Goal: Transaction & Acquisition: Purchase product/service

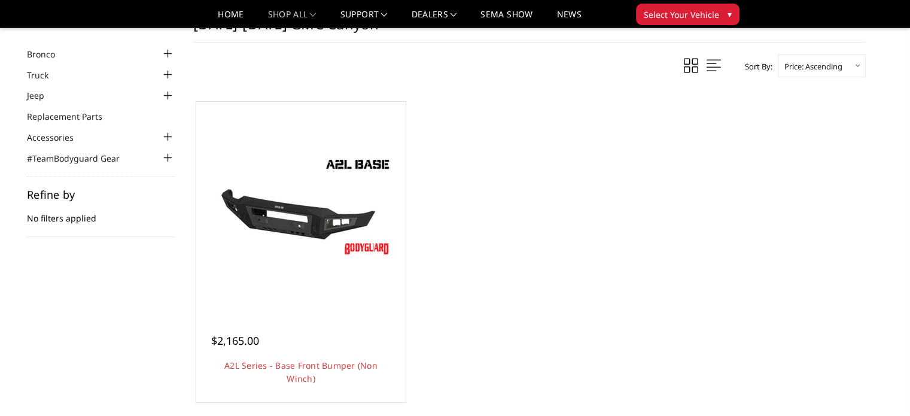
scroll to position [120, 0]
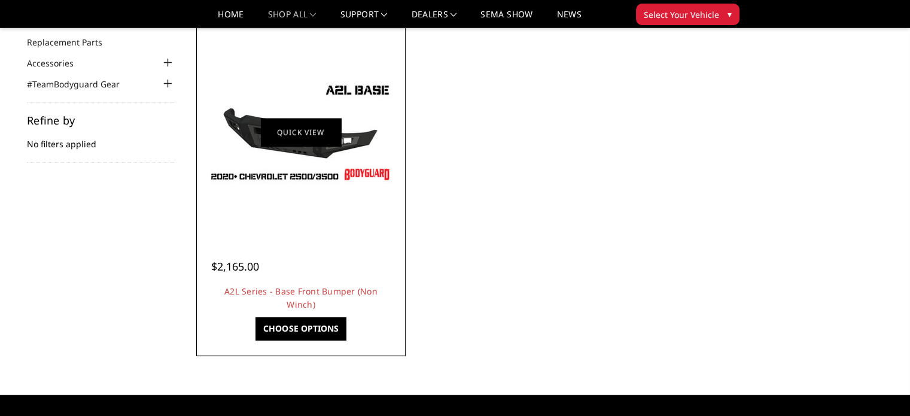
click at [297, 133] on link "Quick view" at bounding box center [301, 132] width 80 height 28
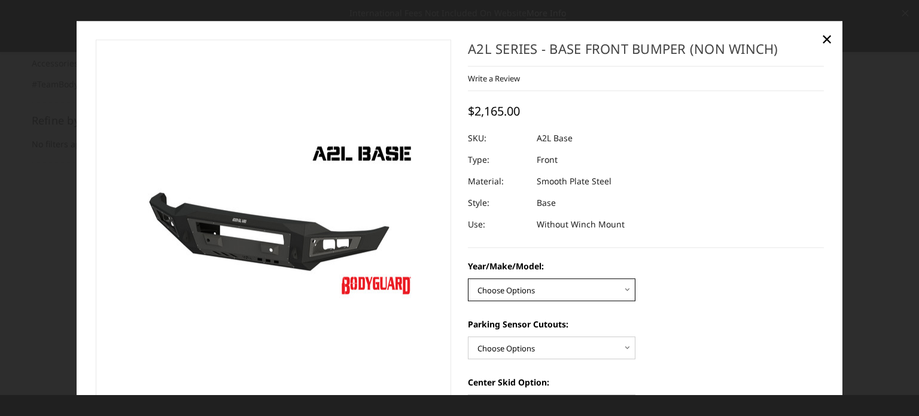
click at [522, 291] on select "Choose Options Chevrolet 15-19 2500/3500 Chevrolet 19-21 1500 Chevrolet 15-20 […" at bounding box center [552, 289] width 168 height 23
click at [57, 245] on div at bounding box center [459, 208] width 919 height 416
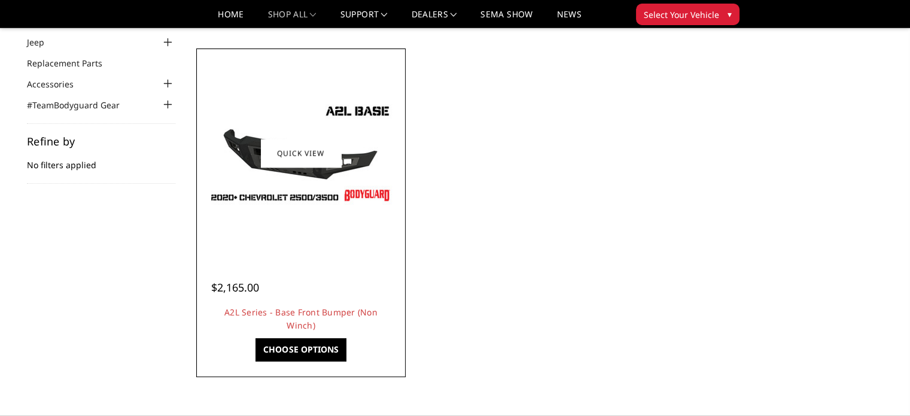
scroll to position [239, 0]
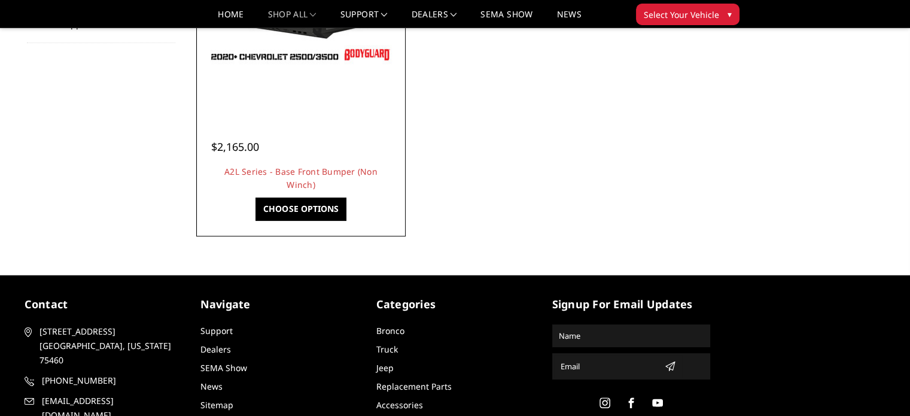
click at [321, 74] on div at bounding box center [300, 12] width 203 height 203
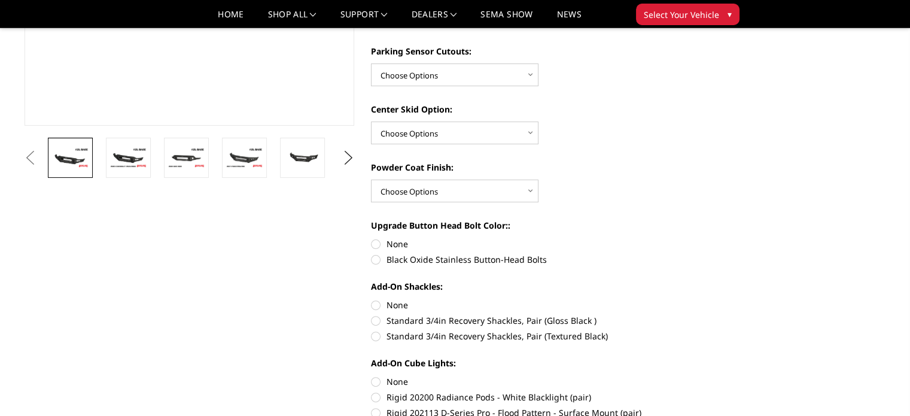
scroll to position [359, 0]
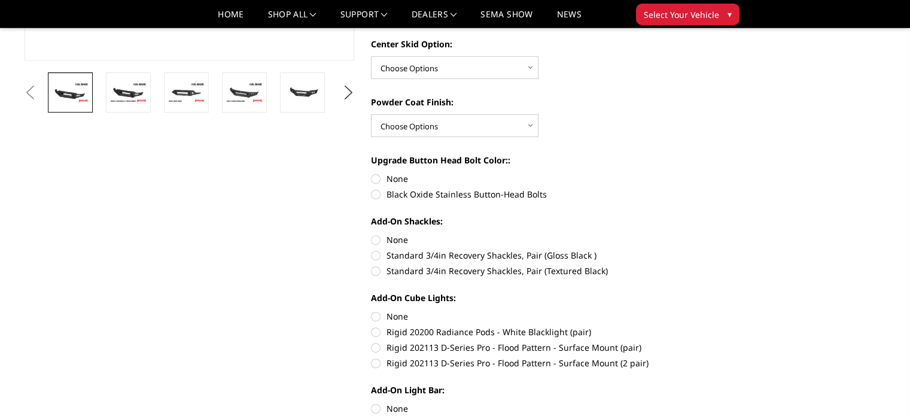
click at [481, 194] on label "Black Oxide Stainless Button-Head Bolts" at bounding box center [536, 194] width 330 height 13
click at [701, 173] on input "Black Oxide Stainless Button-Head Bolts" at bounding box center [701, 172] width 1 height 1
radio input "true"
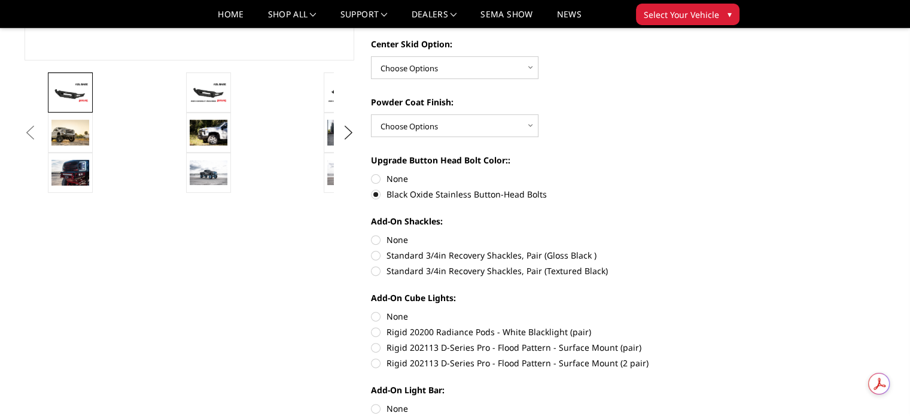
click at [513, 260] on label "Standard 3/4in Recovery Shackles, Pair (Gloss Black )" at bounding box center [536, 255] width 330 height 13
click at [701, 234] on input "Standard 3/4in Recovery Shackles, Pair (Gloss Black )" at bounding box center [701, 233] width 1 height 1
radio input "true"
click at [80, 148] on link at bounding box center [70, 133] width 45 height 40
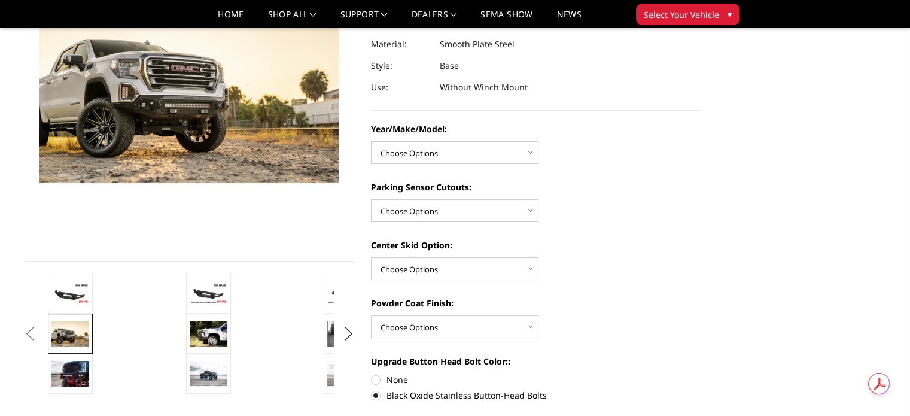
scroll to position [180, 0]
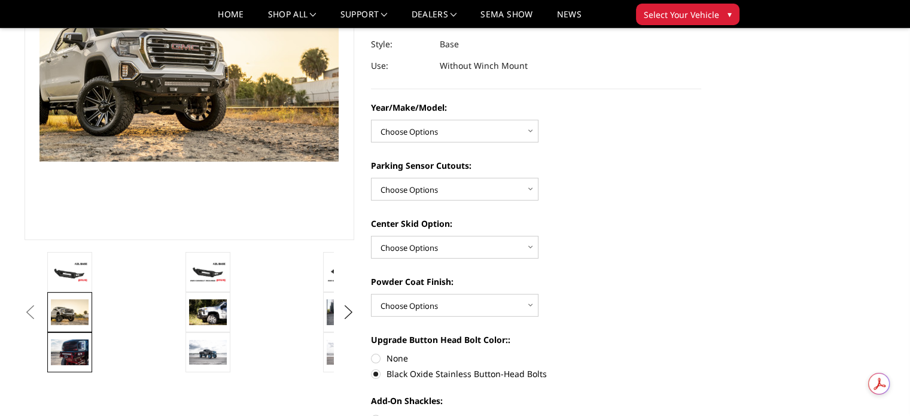
click at [78, 354] on img at bounding box center [70, 351] width 38 height 25
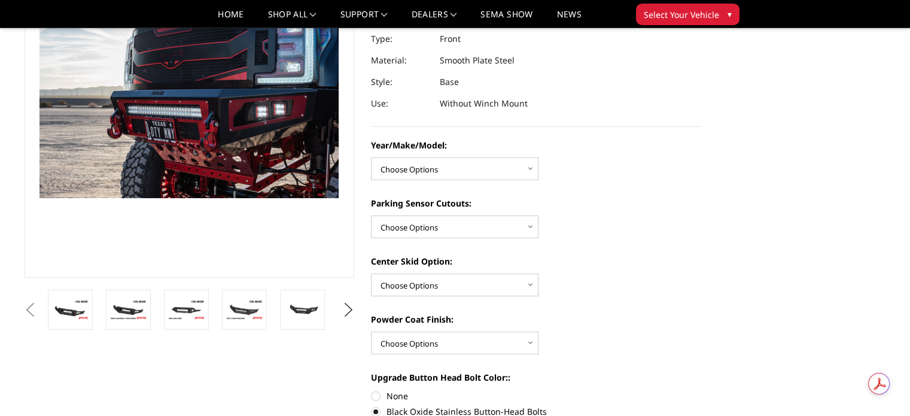
scroll to position [121, 0]
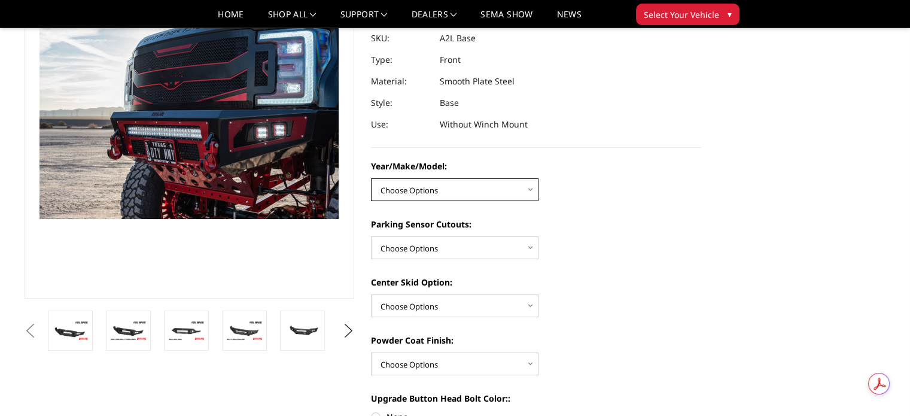
click at [452, 195] on select "Choose Options Chevrolet 15-19 2500/3500 Chevrolet 19-21 1500 Chevrolet 15-20 […" at bounding box center [455, 189] width 168 height 23
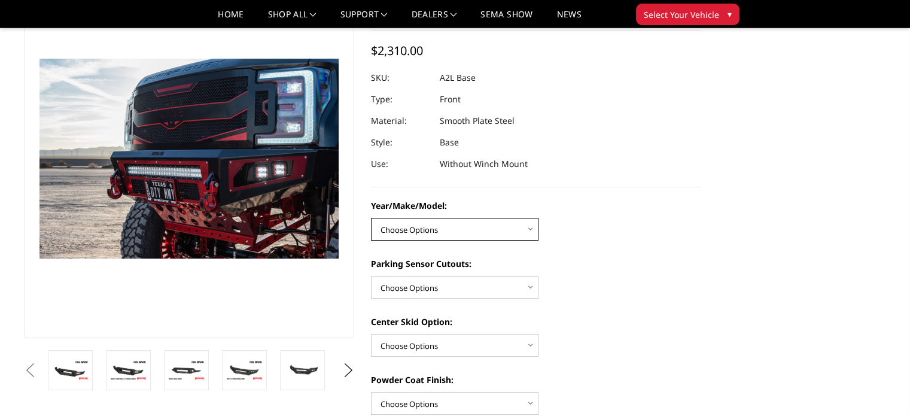
scroll to position [61, 0]
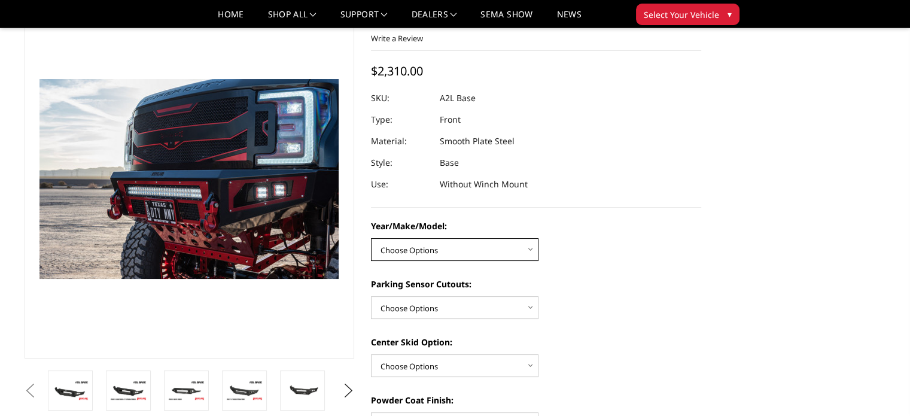
click at [470, 251] on select "Choose Options Chevrolet 15-19 2500/3500 Chevrolet 19-21 1500 Chevrolet 15-20 […" at bounding box center [455, 249] width 168 height 23
select select "4332"
click at [371, 238] on select "Choose Options Chevrolet 15-19 2500/3500 Chevrolet 19-21 1500 Chevrolet 15-20 […" at bounding box center [455, 249] width 168 height 23
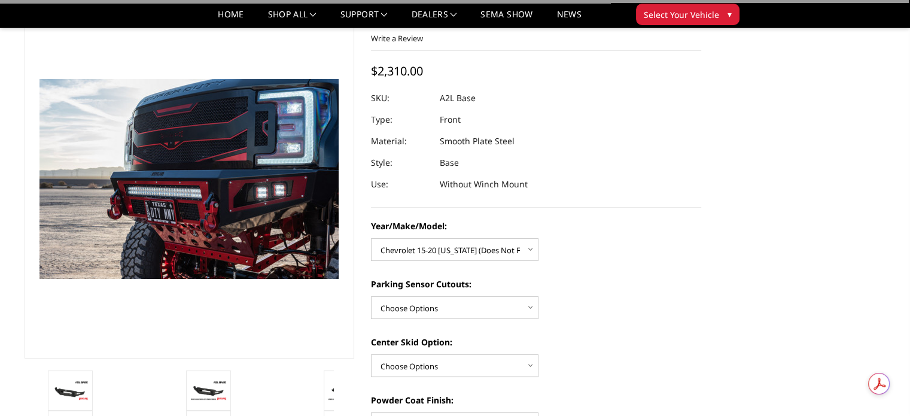
click at [467, 238] on div "Year/Make/Model: Choose Options Chevrolet 15-19 2500/3500 Chevrolet 19-21 1500 …" at bounding box center [536, 240] width 330 height 41
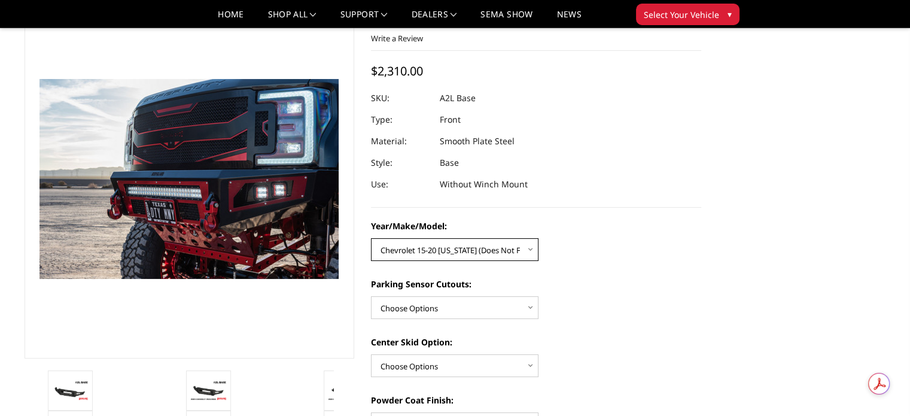
click at [464, 244] on select "Choose Options Chevrolet 15-19 2500/3500 Chevrolet 19-21 1500 Chevrolet 15-20 […" at bounding box center [455, 249] width 168 height 23
click at [680, 244] on div "Year/Make/Model: Choose Options Chevrolet 15-19 2500/3500 Chevrolet 19-21 1500 …" at bounding box center [536, 240] width 330 height 41
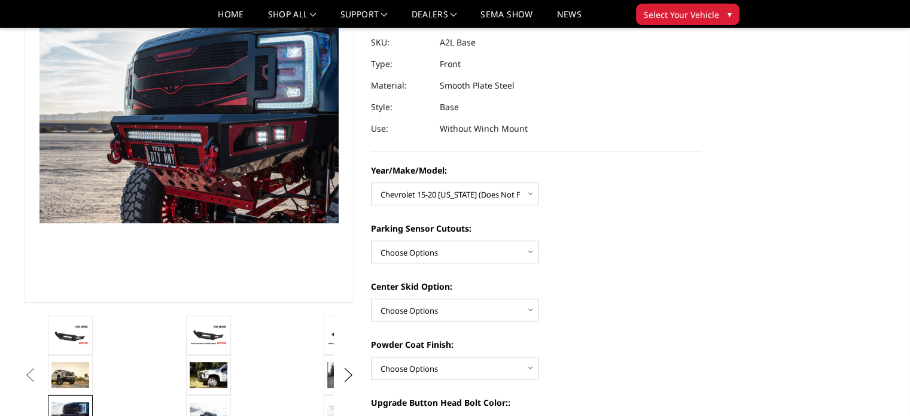
scroll to position [181, 0]
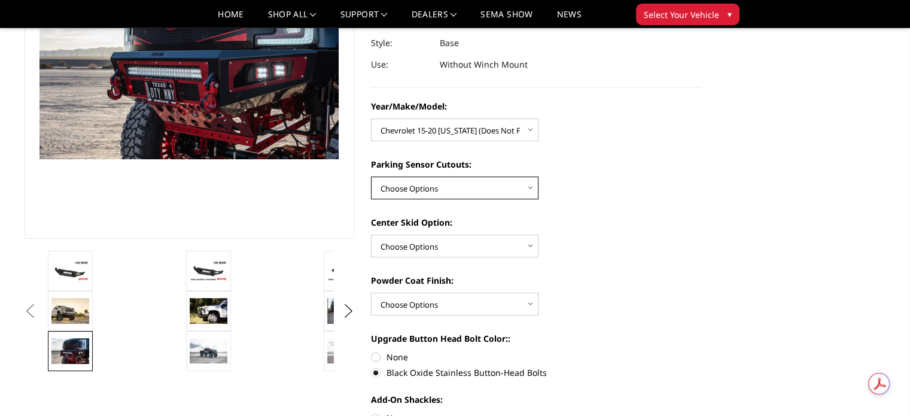
click at [458, 181] on select "Choose Options Yes - With Parking Sensor Cutouts No - Without Parking Sensor Cu…" at bounding box center [455, 188] width 168 height 23
select select "4328"
click at [371, 177] on select "Choose Options Yes - With Parking Sensor Cutouts No - Without Parking Sensor Cu…" at bounding box center [455, 188] width 168 height 23
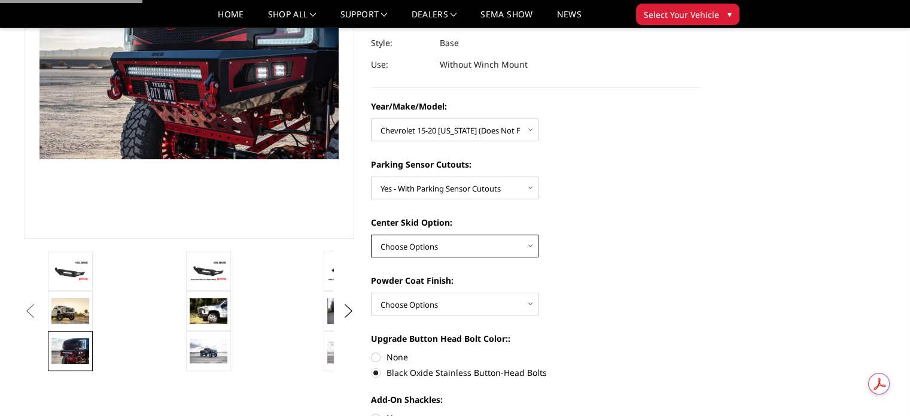
click at [460, 239] on select "Choose Options Single Light Bar Cutout" at bounding box center [455, 246] width 168 height 23
select select "4304"
click at [371, 235] on select "Choose Options Single Light Bar Cutout" at bounding box center [455, 246] width 168 height 23
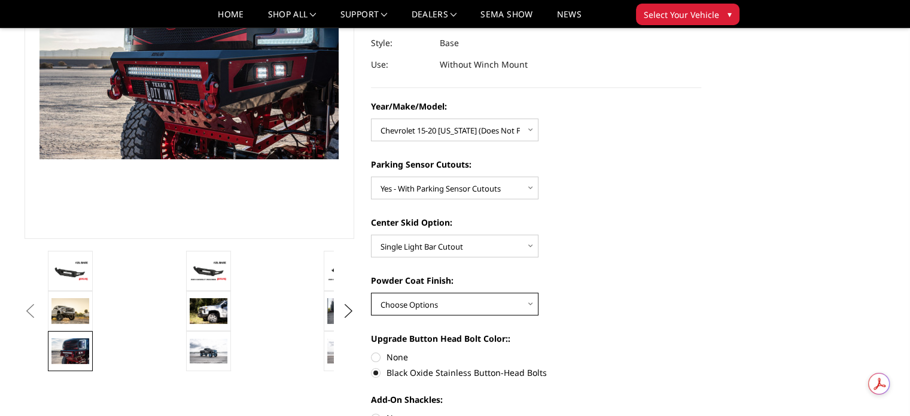
click at [451, 309] on select "Choose Options Bare metal (included) Texture Black Powder Coat" at bounding box center [455, 304] width 168 height 23
select select "4286"
click at [371, 293] on select "Choose Options Bare metal (included) Texture Black Powder Coat" at bounding box center [455, 304] width 168 height 23
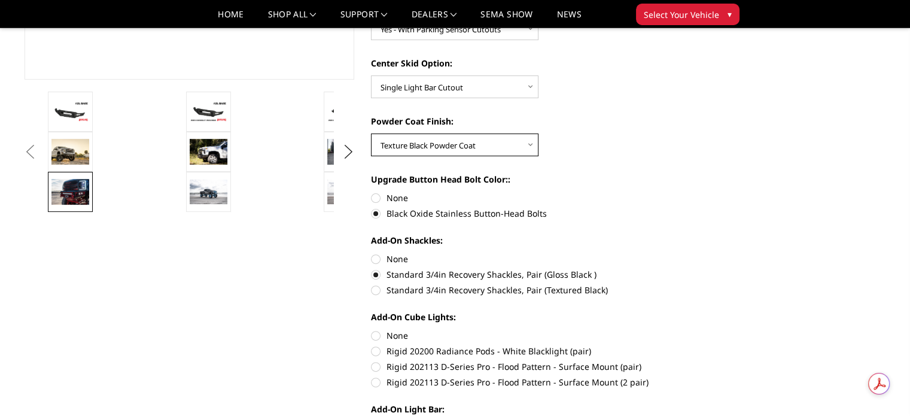
scroll to position [360, 0]
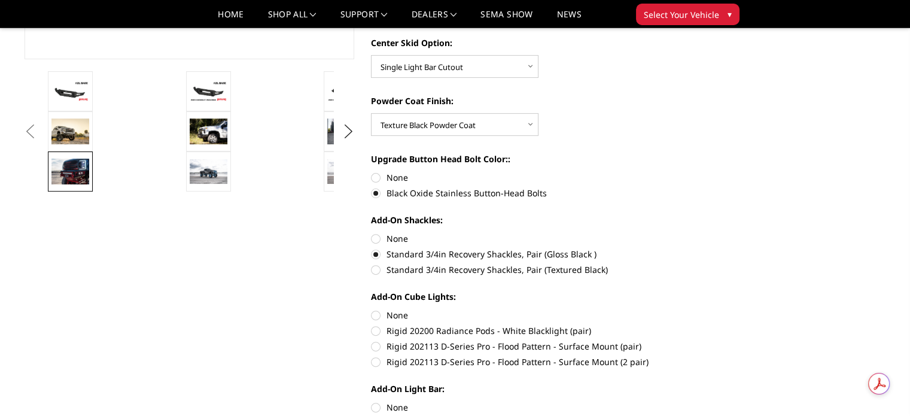
click at [394, 241] on label "None" at bounding box center [536, 238] width 330 height 13
click at [372, 233] on input "None" at bounding box center [371, 232] width 1 height 1
radio input "true"
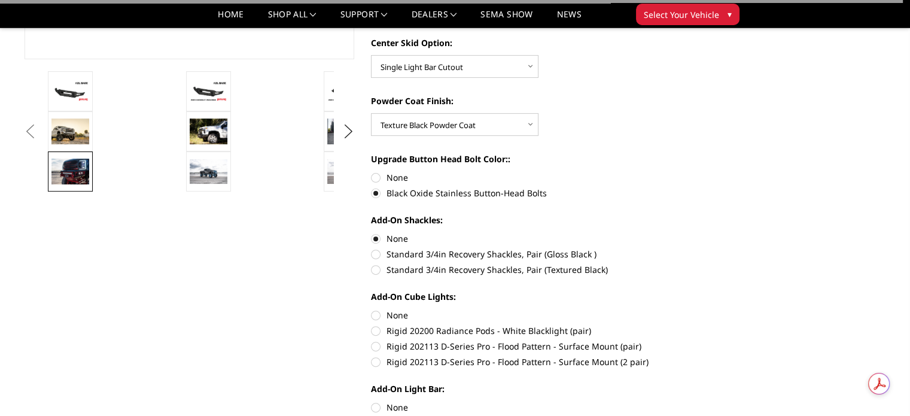
scroll to position [480, 0]
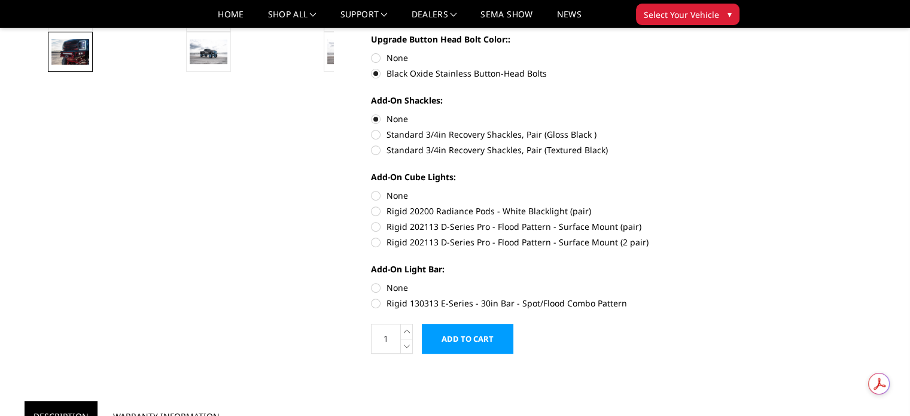
click at [544, 305] on label "Rigid 130313 E-Series - 30in Bar - Spot/Flood Combo Pattern" at bounding box center [536, 303] width 330 height 13
click at [701, 282] on input "Rigid 130313 E-Series - 30in Bar - Spot/Flood Combo Pattern" at bounding box center [701, 281] width 1 height 1
radio input "true"
click at [500, 244] on label "Rigid 202113 D-Series Pro - Flood Pattern - Surface Mount (2 pair)" at bounding box center [536, 242] width 330 height 13
click at [701, 221] on input "Rigid 202113 D-Series Pro - Flood Pattern - Surface Mount (2 pair)" at bounding box center [701, 220] width 1 height 1
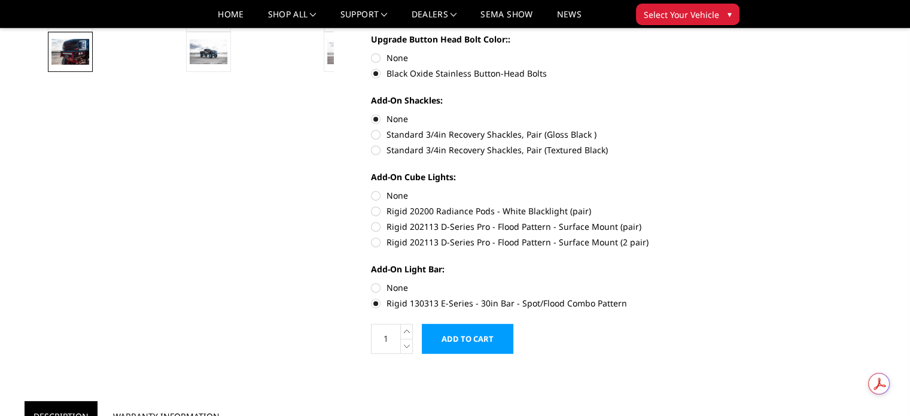
radio input "true"
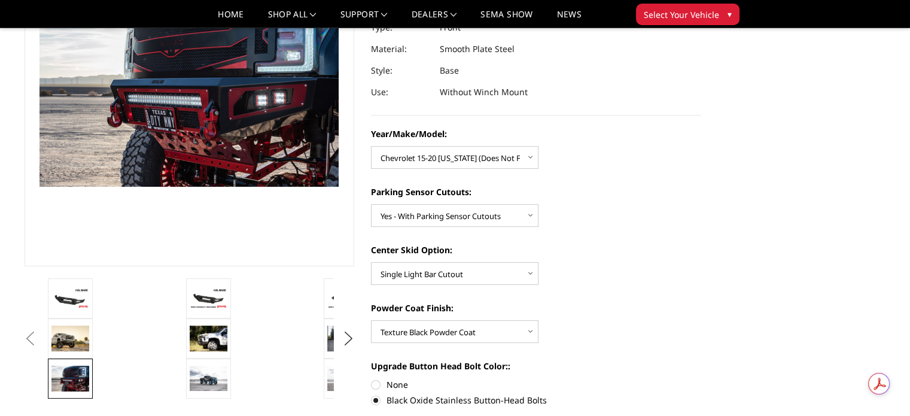
scroll to position [181, 0]
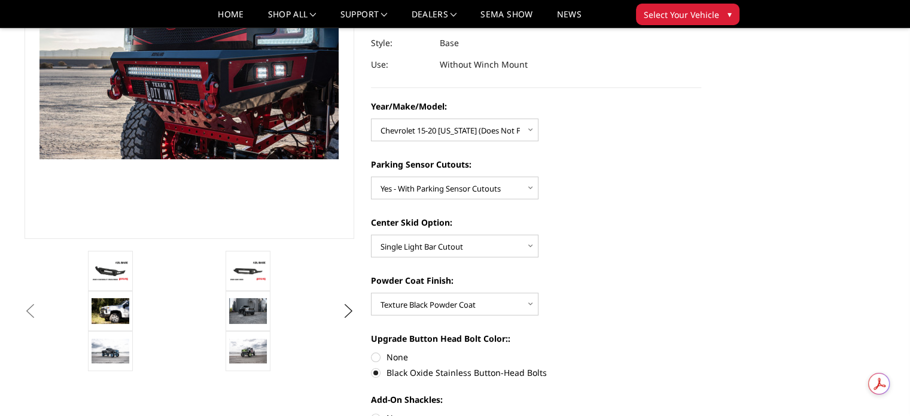
drag, startPoint x: 266, startPoint y: 325, endPoint x: 169, endPoint y: 326, distance: 97.0
click at [169, 326] on li at bounding box center [154, 311] width 138 height 40
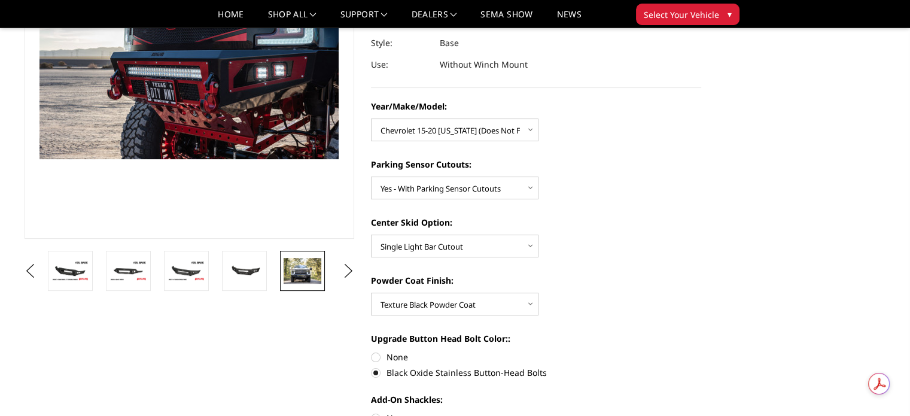
click at [299, 276] on img at bounding box center [303, 270] width 38 height 25
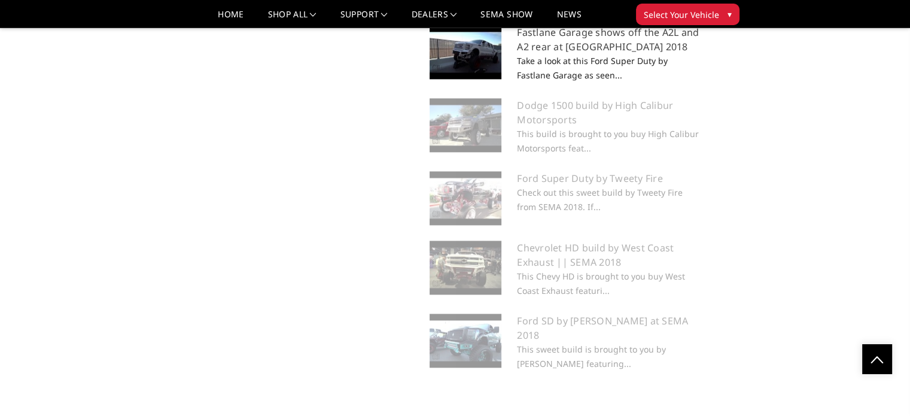
scroll to position [1698, 0]
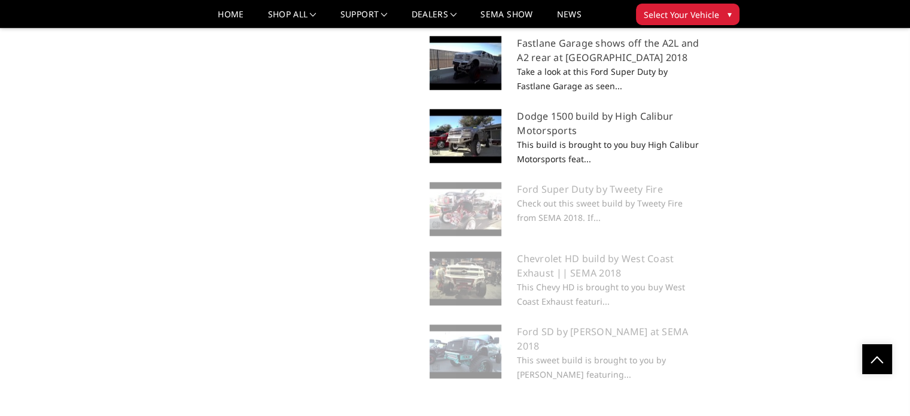
click at [477, 151] on img at bounding box center [466, 136] width 72 height 54
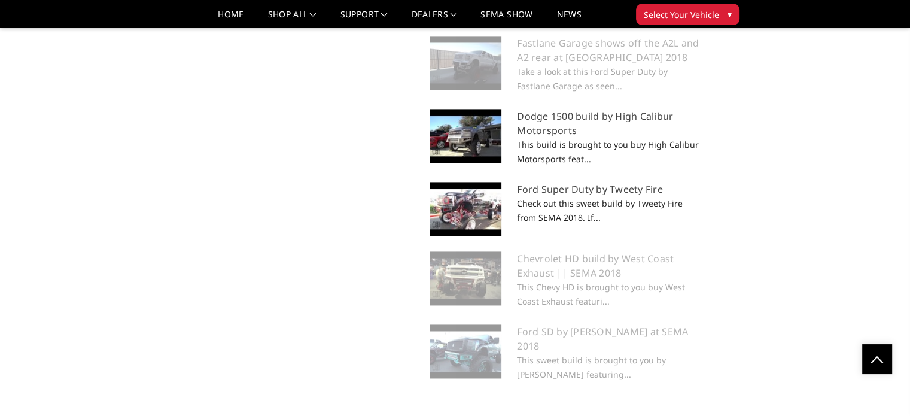
click at [476, 236] on img at bounding box center [466, 209] width 72 height 54
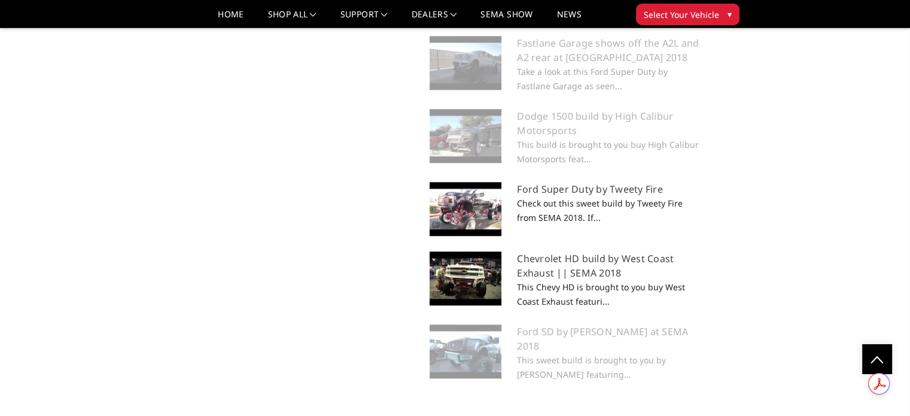
click at [482, 295] on img at bounding box center [466, 278] width 72 height 54
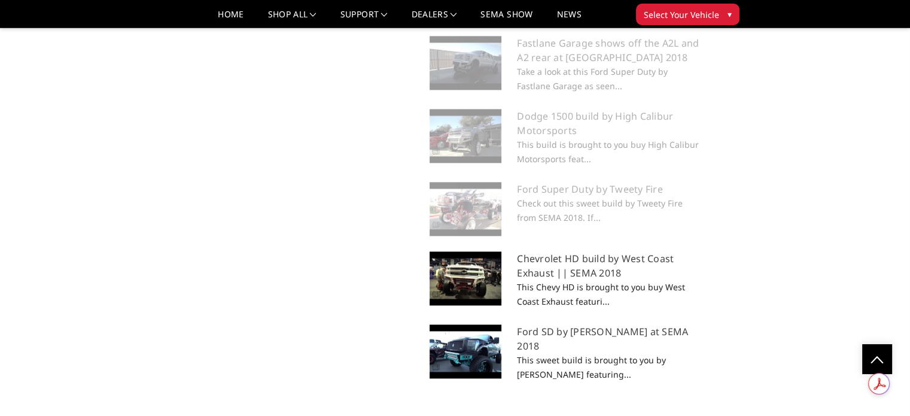
click at [490, 360] on img at bounding box center [466, 351] width 72 height 54
